Goal: Task Accomplishment & Management: Use online tool/utility

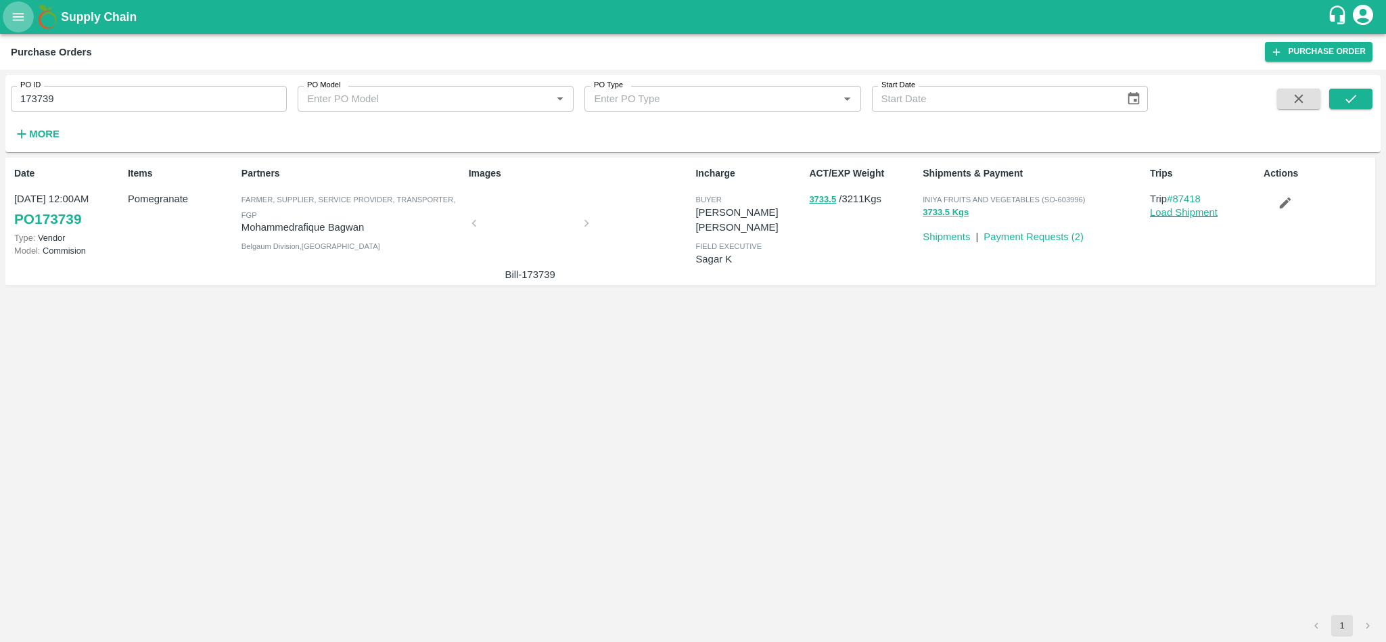
drag, startPoint x: 0, startPoint y: 0, endPoint x: 10, endPoint y: 18, distance: 20.9
click at [11, 18] on icon "open drawer" at bounding box center [18, 16] width 15 height 15
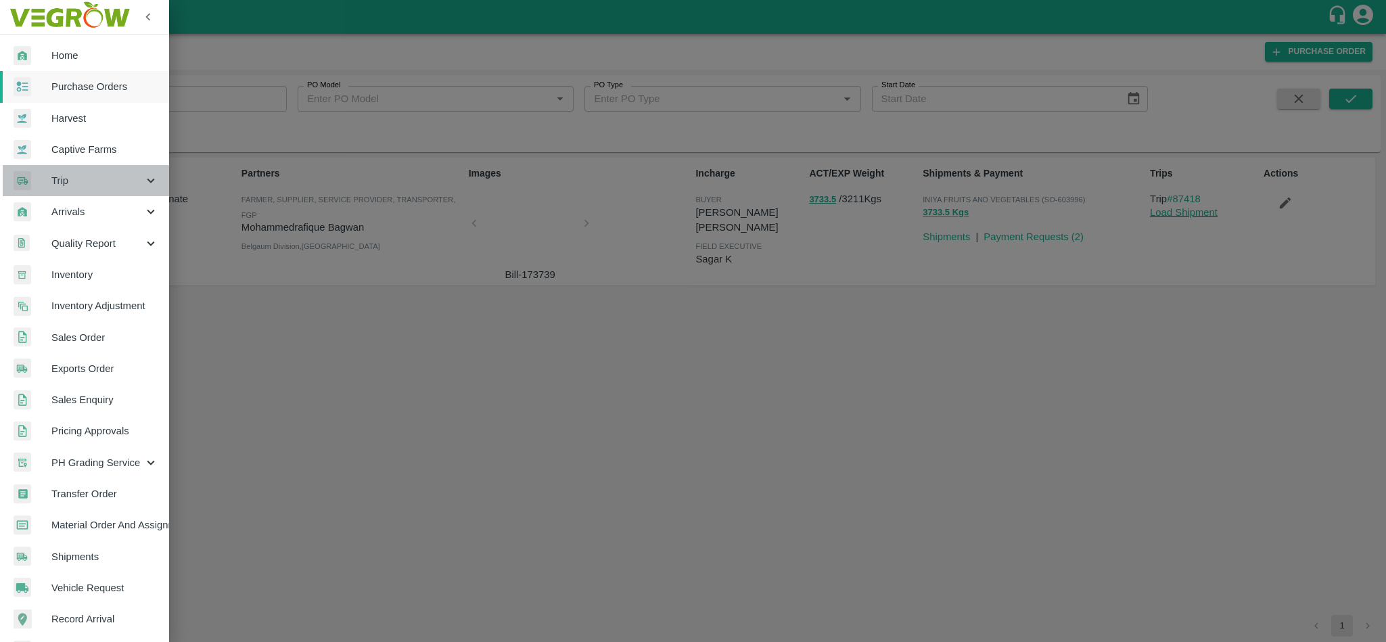
click at [77, 189] on div "Trip" at bounding box center [84, 180] width 169 height 31
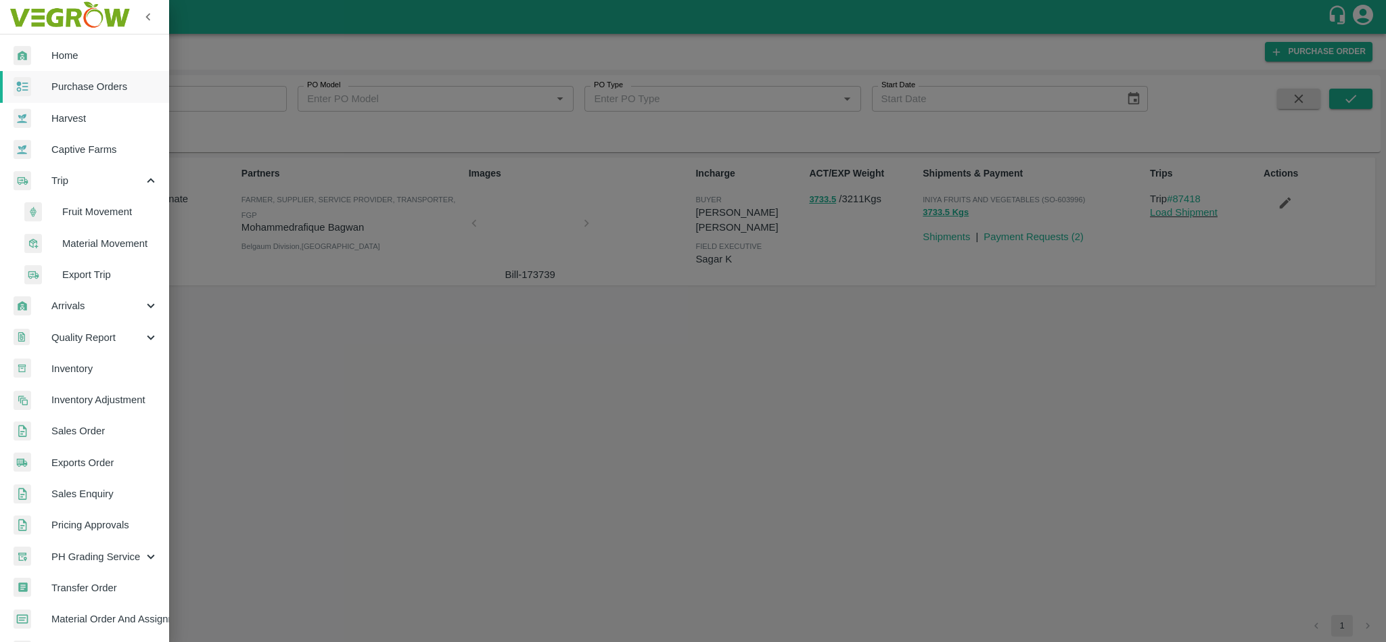
click at [87, 213] on span "Fruit Movement" at bounding box center [110, 211] width 96 height 15
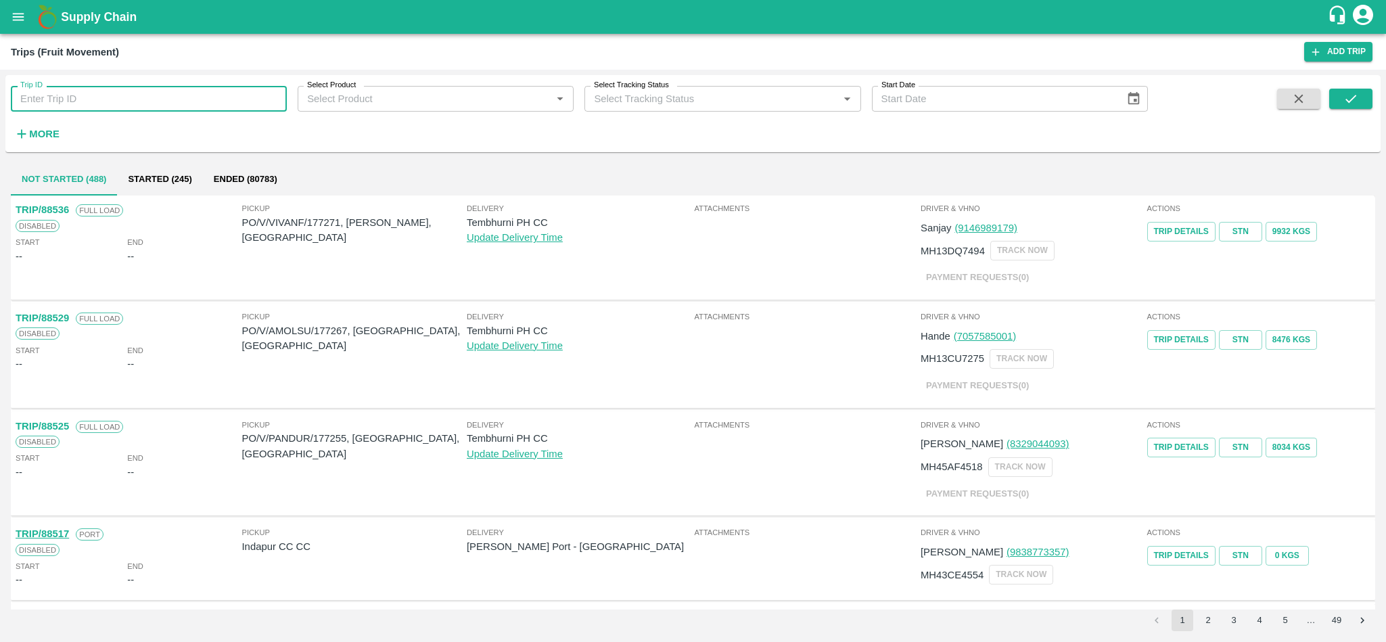
click at [126, 104] on input "Trip ID" at bounding box center [149, 99] width 276 height 26
paste input "78272"
type input "78272"
click at [1356, 94] on icon "submit" at bounding box center [1350, 98] width 15 height 15
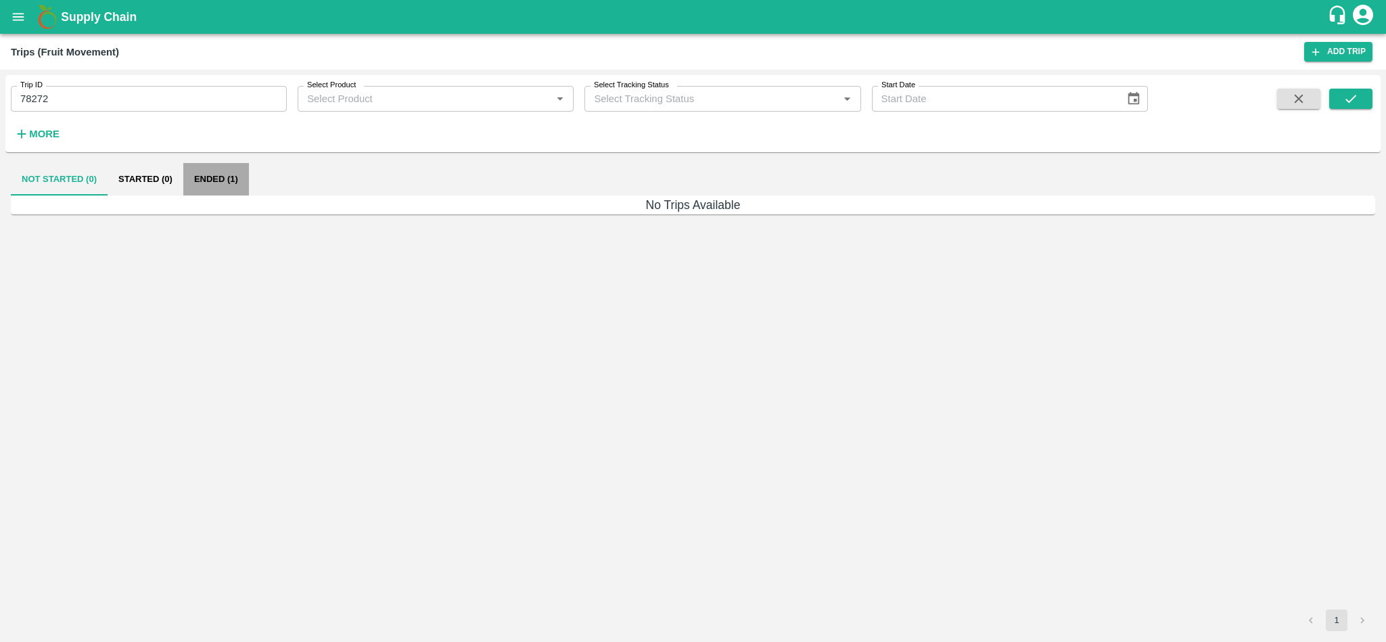
click at [206, 174] on button "Ended (1)" at bounding box center [216, 179] width 66 height 32
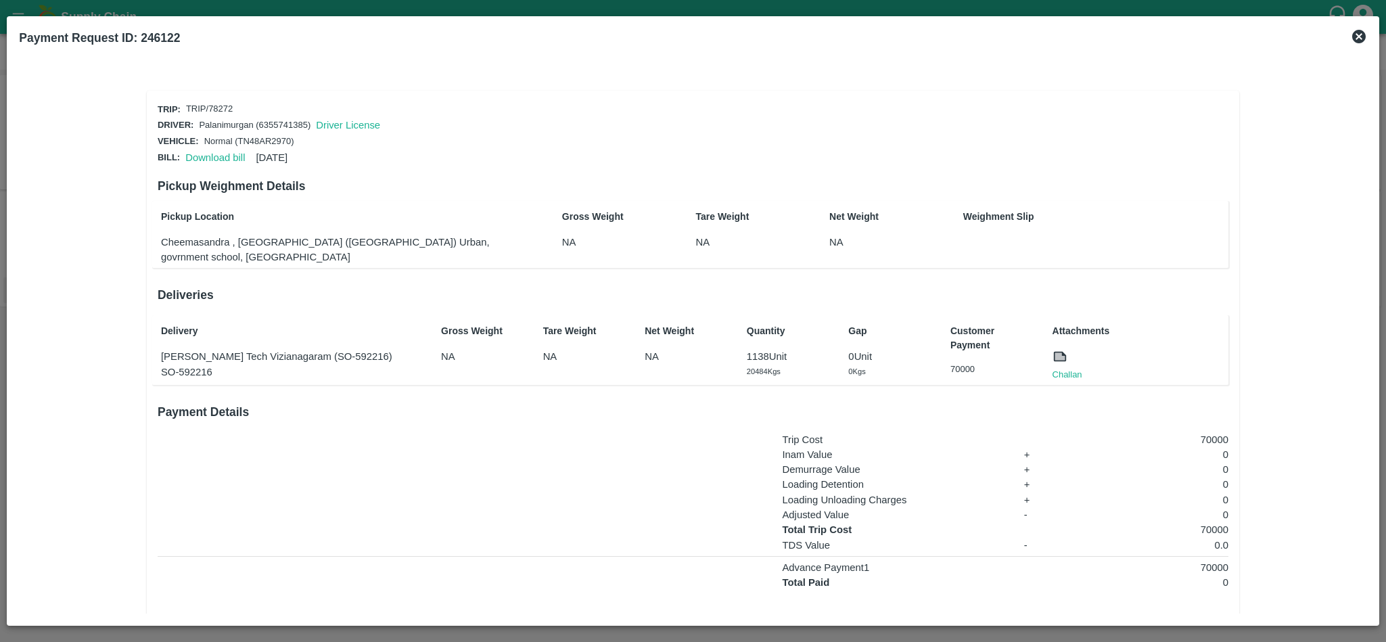
scroll to position [47, 0]
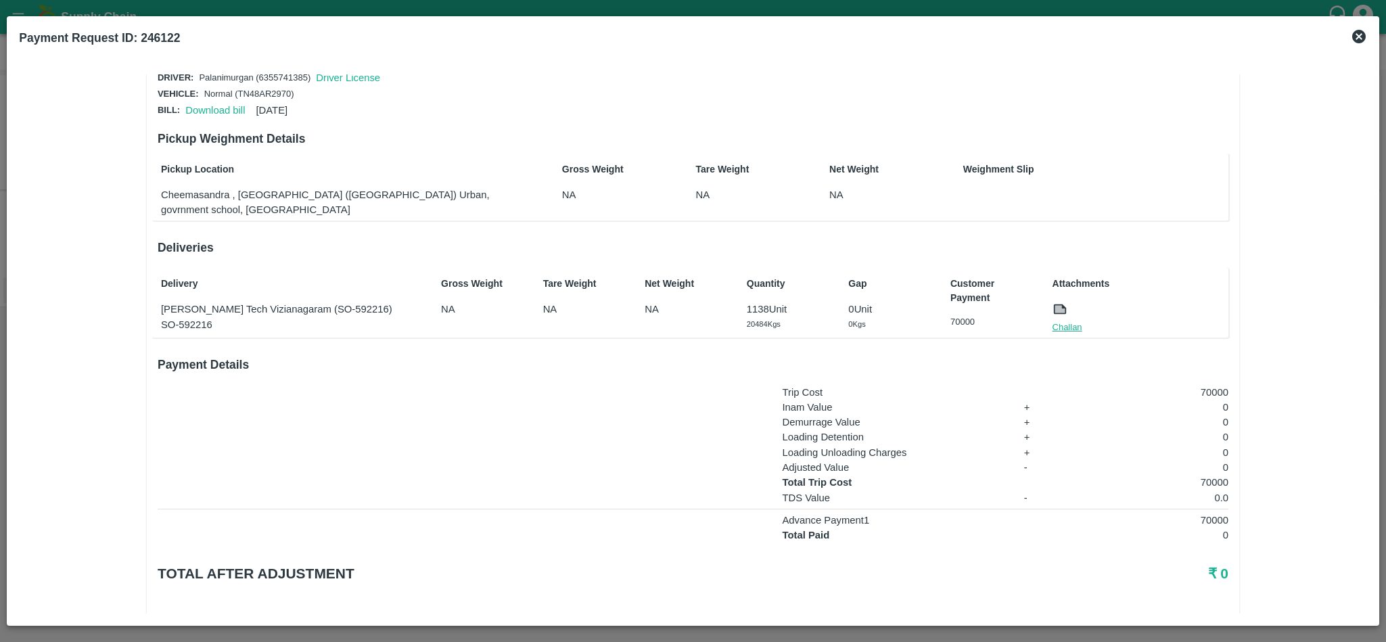
click at [1069, 321] on link "Challan" at bounding box center [1067, 328] width 30 height 14
click at [1065, 321] on link "Challan" at bounding box center [1067, 328] width 30 height 14
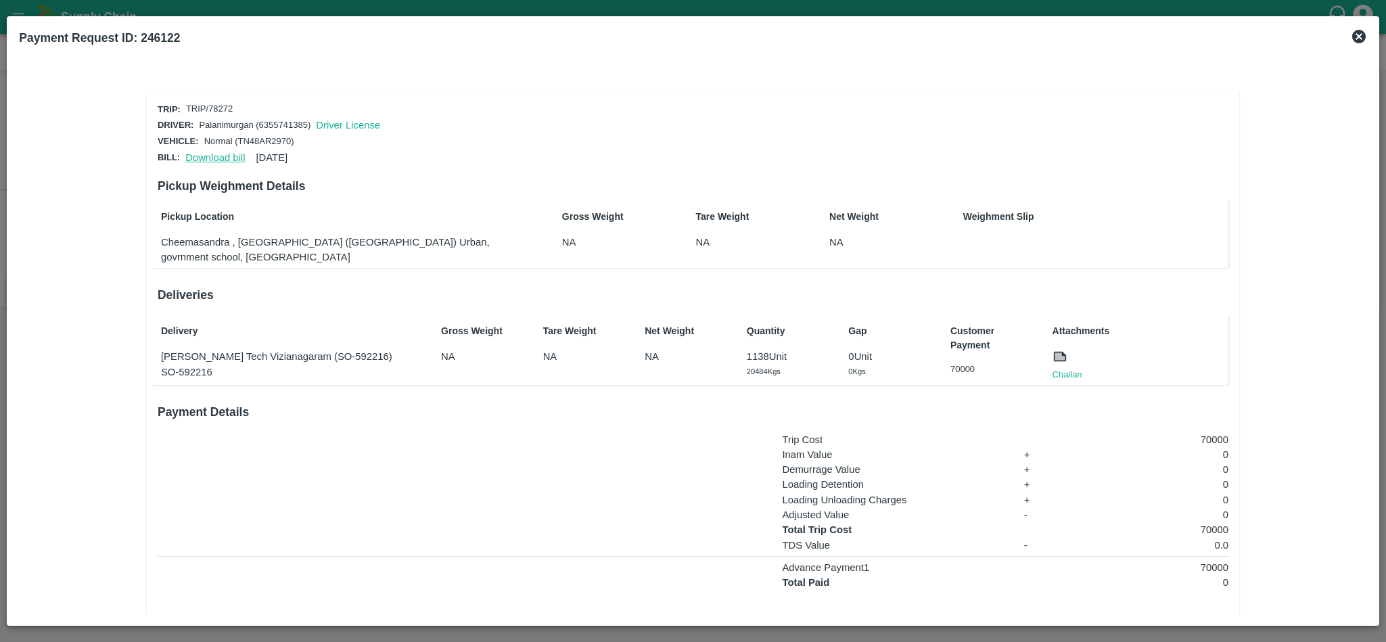
click at [225, 155] on link "Download bill" at bounding box center [215, 157] width 60 height 11
